Goal: Contribute content: Contribute content

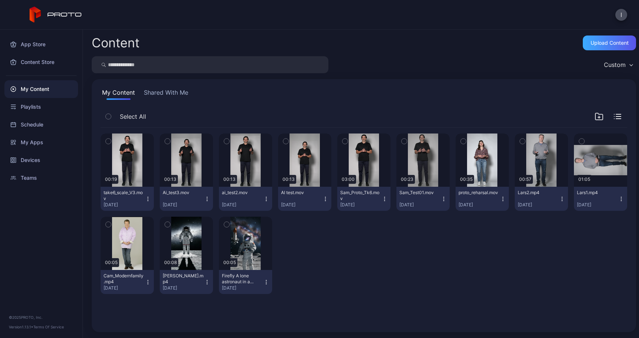
click at [601, 43] on div "Upload Content" at bounding box center [610, 43] width 38 height 6
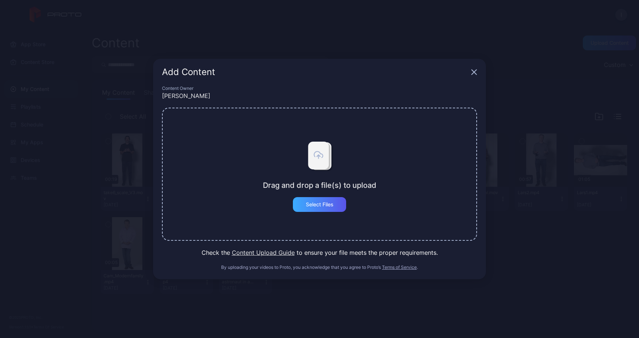
click at [332, 199] on div "Select Files" at bounding box center [319, 204] width 53 height 15
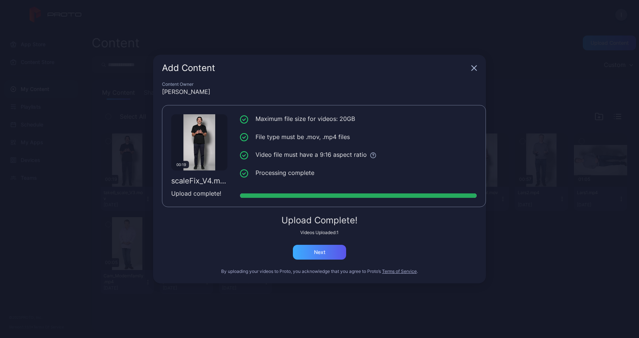
click at [330, 251] on div "Next" at bounding box center [319, 252] width 53 height 15
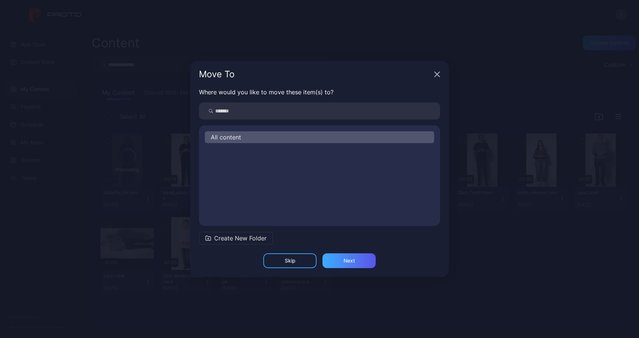
click at [335, 260] on div "Next" at bounding box center [348, 260] width 53 height 15
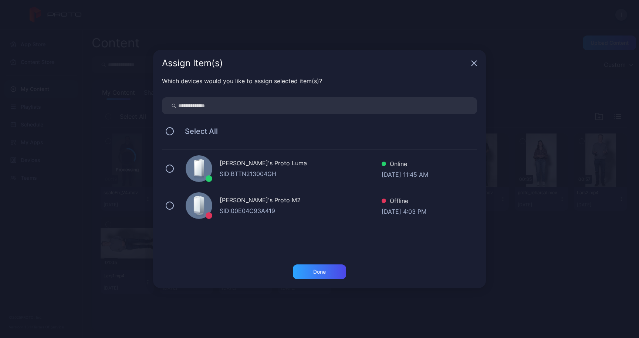
click at [250, 171] on div "SID: BTTN213004GH" at bounding box center [301, 173] width 162 height 9
click at [335, 272] on div "Done" at bounding box center [319, 271] width 53 height 15
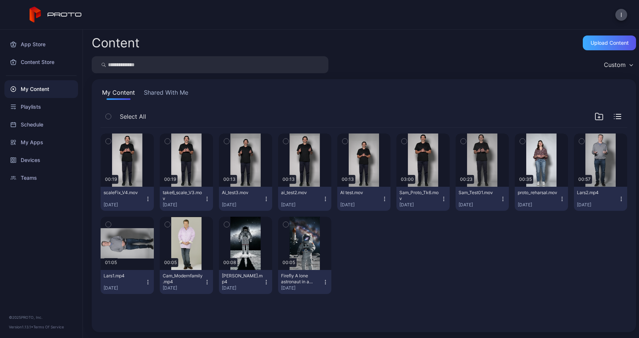
click at [596, 46] on div "Upload Content" at bounding box center [609, 42] width 53 height 15
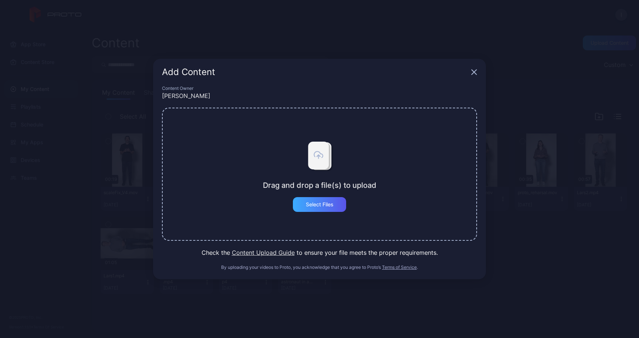
click at [332, 201] on div "Select Files" at bounding box center [319, 204] width 53 height 15
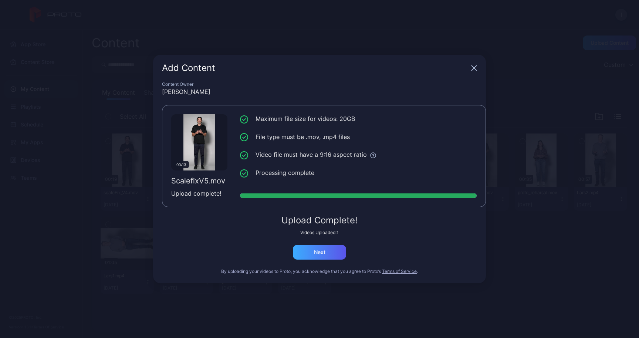
click at [300, 252] on div "Next" at bounding box center [319, 252] width 53 height 15
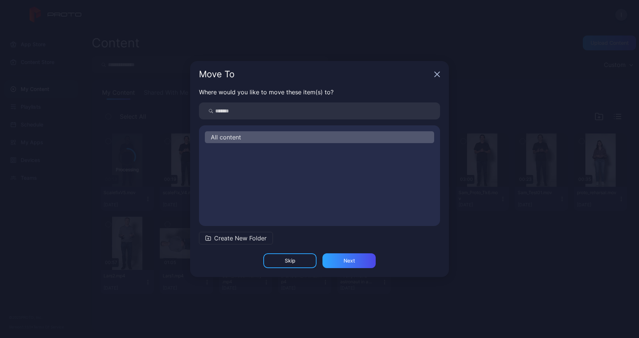
click at [298, 262] on div "Skip" at bounding box center [289, 260] width 53 height 15
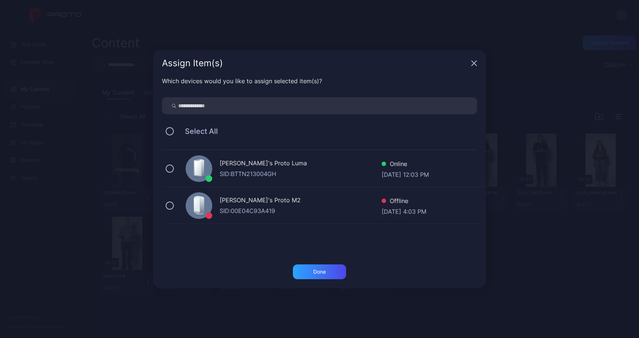
click at [281, 173] on div "SID: BTTN213004GH" at bounding box center [301, 173] width 162 height 9
click at [332, 273] on div "Done" at bounding box center [319, 271] width 53 height 15
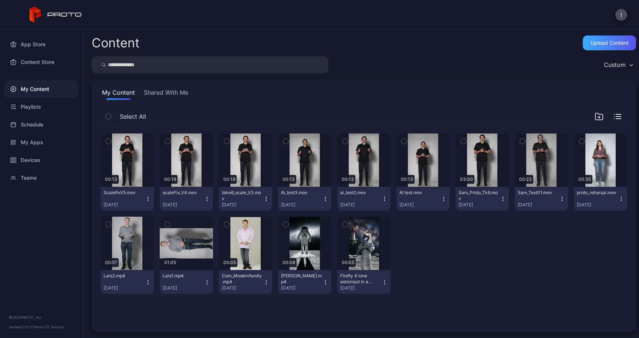
click at [591, 42] on div "Upload Content" at bounding box center [610, 43] width 38 height 6
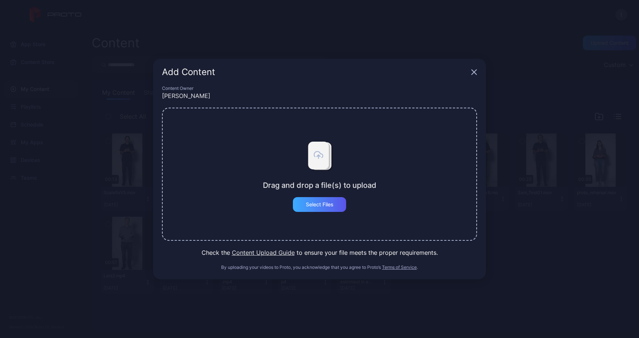
click at [330, 204] on div "Select Files" at bounding box center [320, 205] width 28 height 6
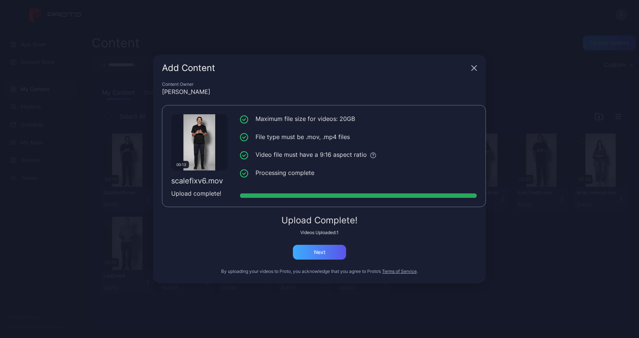
click at [336, 250] on div "Next" at bounding box center [319, 252] width 53 height 15
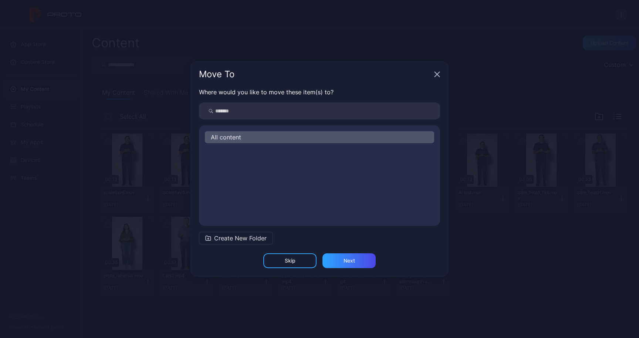
click at [303, 266] on div "Skip" at bounding box center [289, 260] width 53 height 15
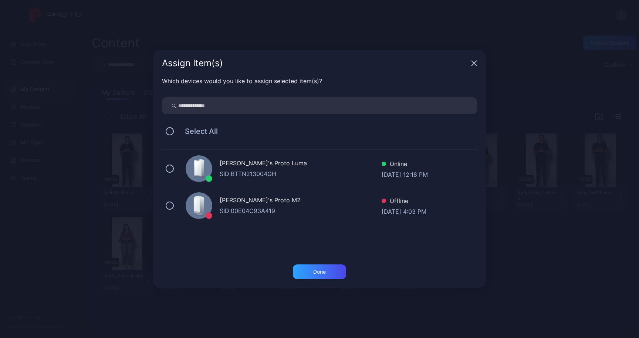
click at [264, 159] on div "[PERSON_NAME]'s Proto Luma" at bounding box center [301, 164] width 162 height 11
click at [302, 271] on div "Done" at bounding box center [319, 271] width 53 height 15
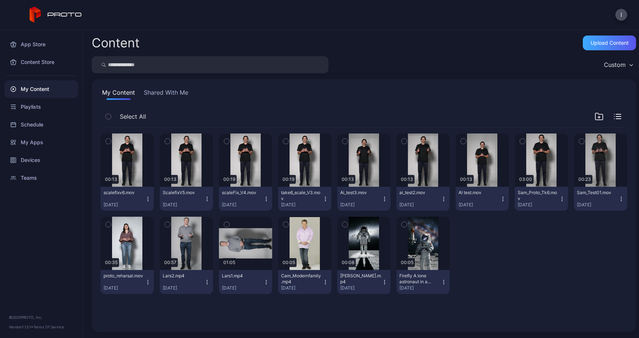
click at [591, 43] on div "Upload Content" at bounding box center [610, 43] width 38 height 6
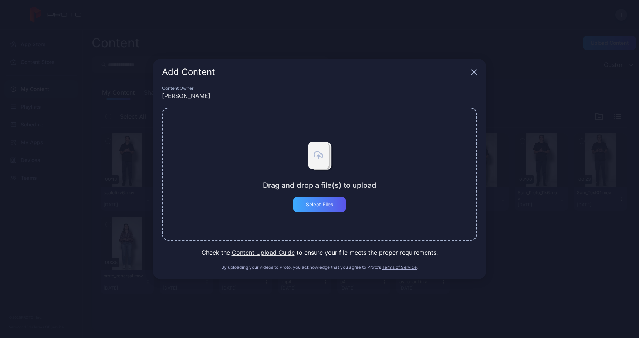
click at [318, 206] on div "Select Files" at bounding box center [320, 205] width 28 height 6
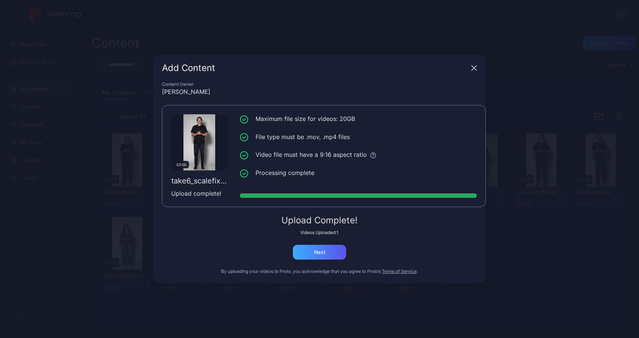
click at [324, 252] on div "Next" at bounding box center [319, 252] width 11 height 6
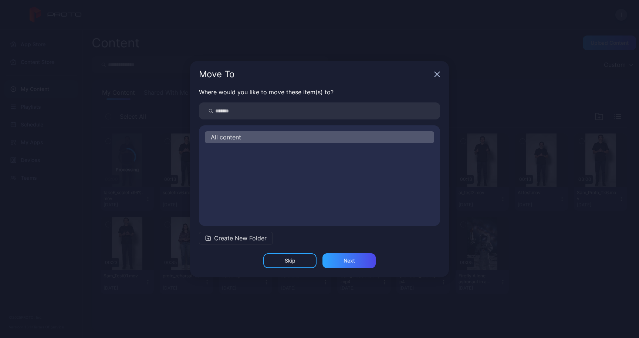
click at [305, 262] on div "Skip" at bounding box center [289, 260] width 53 height 15
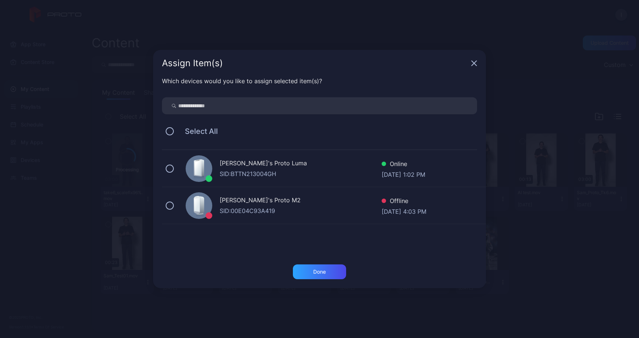
click at [285, 169] on div "SID: BTTN213004GH" at bounding box center [301, 173] width 162 height 9
click at [334, 270] on div "Done" at bounding box center [319, 271] width 53 height 15
